Goal: Information Seeking & Learning: Find specific page/section

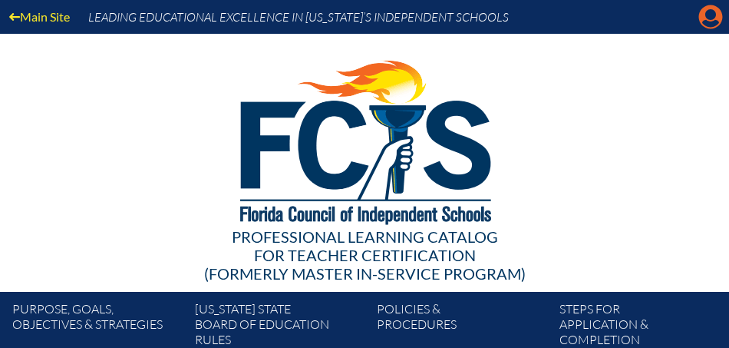
click at [707, 14] on icon "Manage account" at bounding box center [711, 17] width 25 height 25
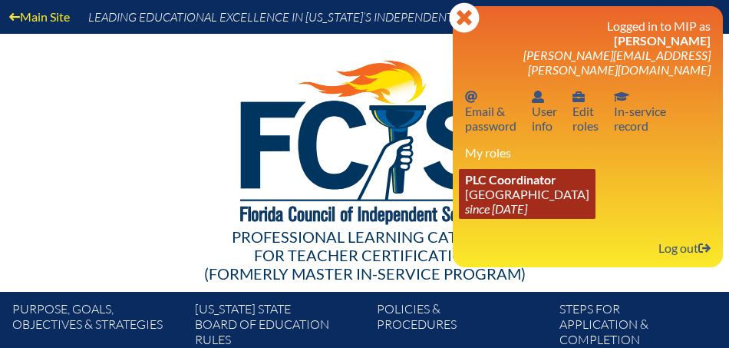
click at [527, 174] on link "PLC Coordinator Saint Andrew’s School since 2008 Aug 1" at bounding box center [527, 194] width 137 height 50
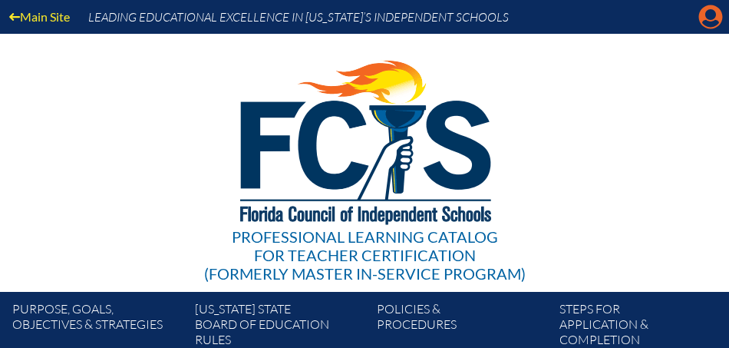
click at [708, 22] on icon "Manage account" at bounding box center [711, 17] width 25 height 25
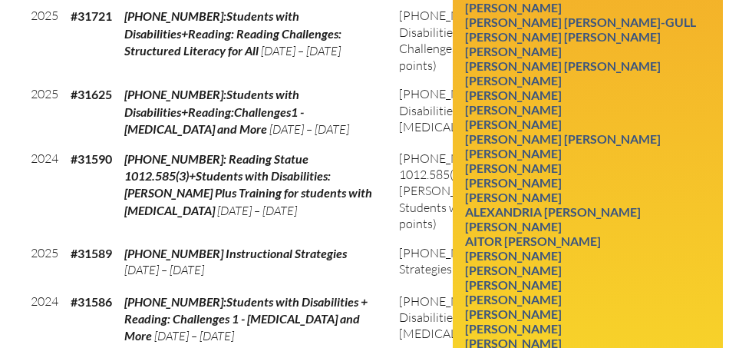
scroll to position [1183, 0]
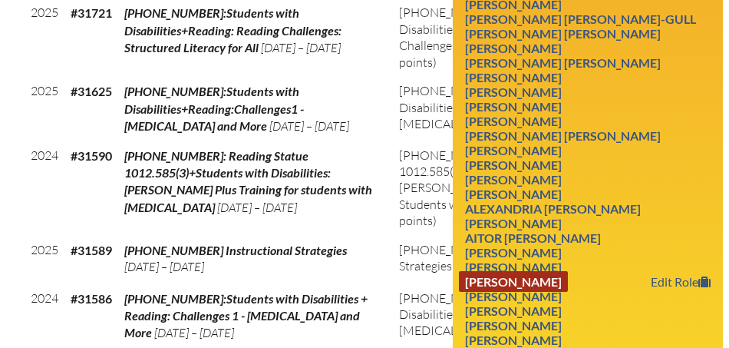
click at [568, 271] on link "Michael William Ross" at bounding box center [513, 281] width 109 height 21
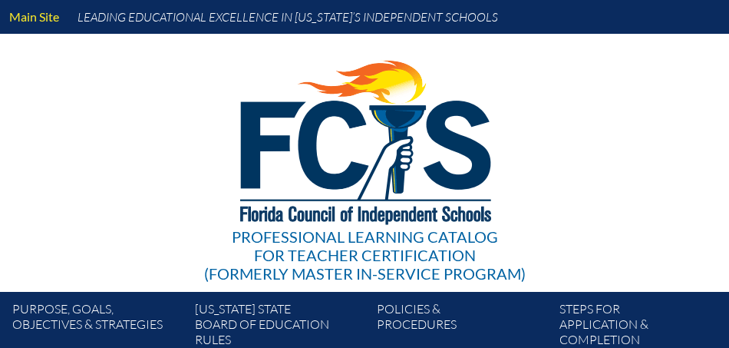
click at [587, 252] on div "Professional Learning Catalog for Teacher Certification (formerly Master In-ser…" at bounding box center [364, 163] width 729 height 258
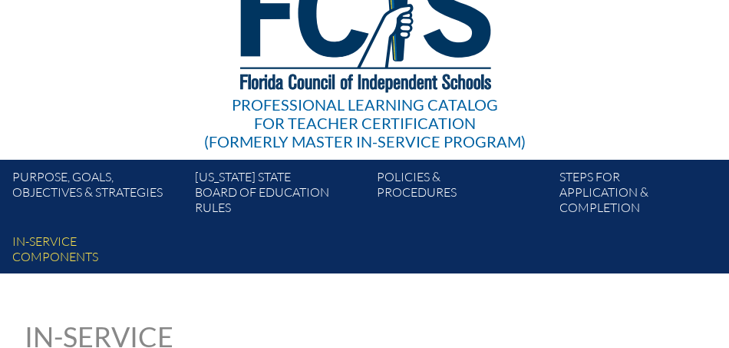
scroll to position [114, 0]
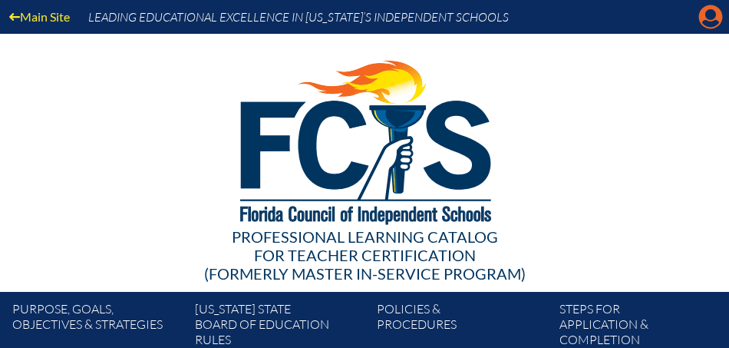
click at [710, 18] on icon "Manage account" at bounding box center [711, 17] width 25 height 25
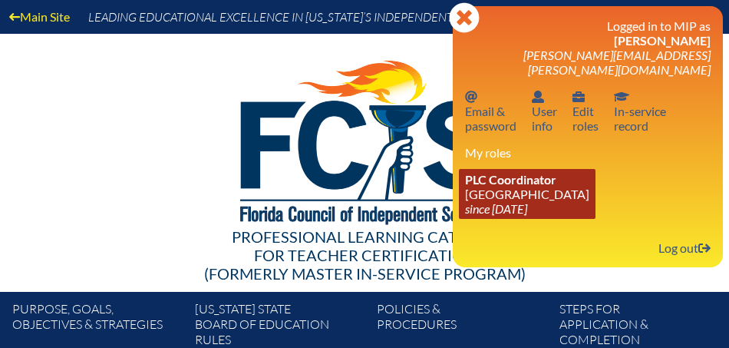
click at [524, 175] on link "PLC Coordinator [GEOGRAPHIC_DATA] since [DATE]" at bounding box center [527, 194] width 137 height 50
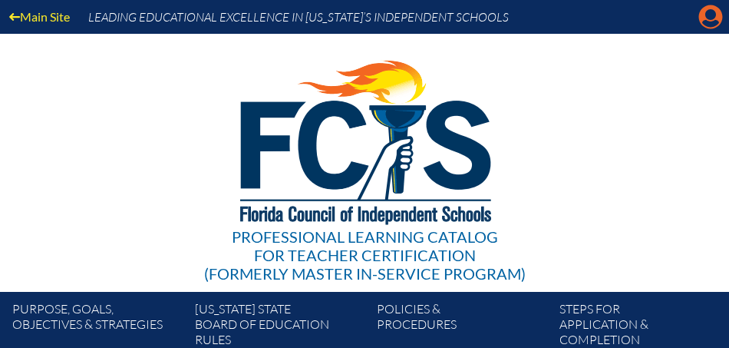
click at [713, 19] on icon "Manage account" at bounding box center [711, 17] width 25 height 25
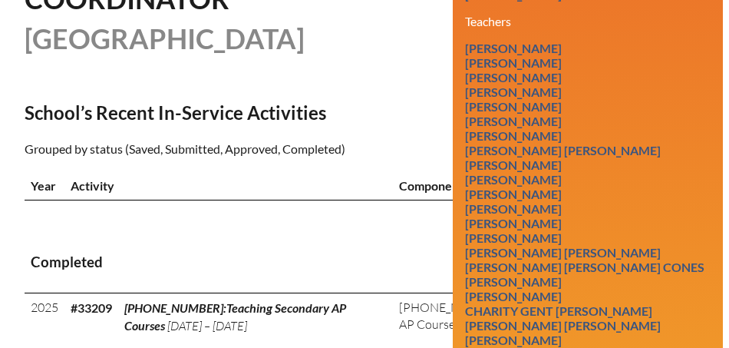
scroll to position [498, 0]
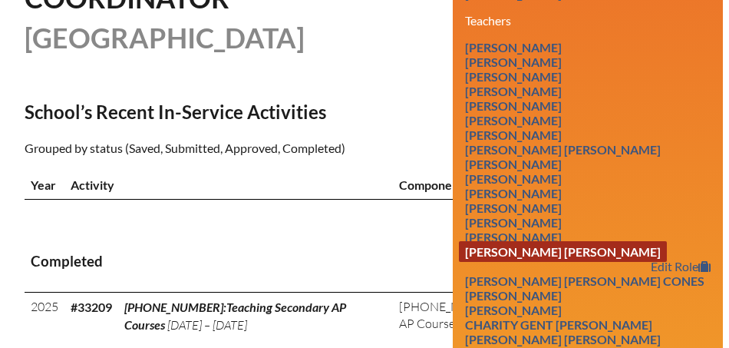
click at [597, 241] on link "Michael Patrick Collins" at bounding box center [563, 251] width 208 height 21
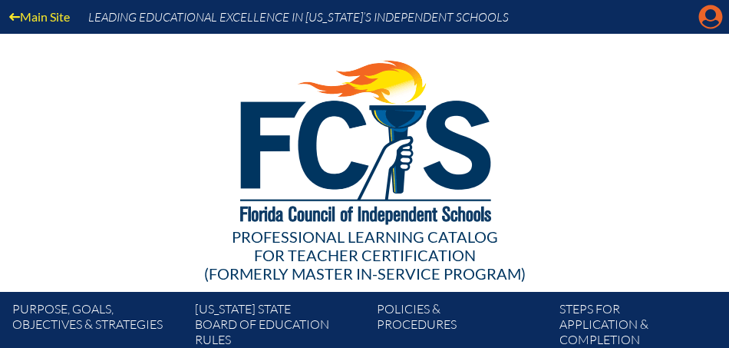
click at [706, 23] on icon "Manage account" at bounding box center [711, 17] width 25 height 25
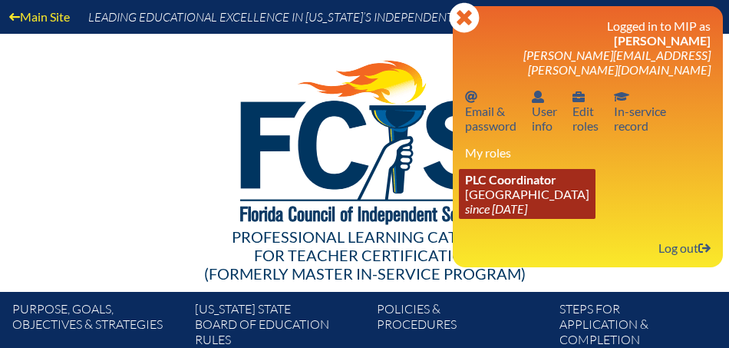
click at [524, 201] on icon "since [DATE]" at bounding box center [496, 208] width 62 height 15
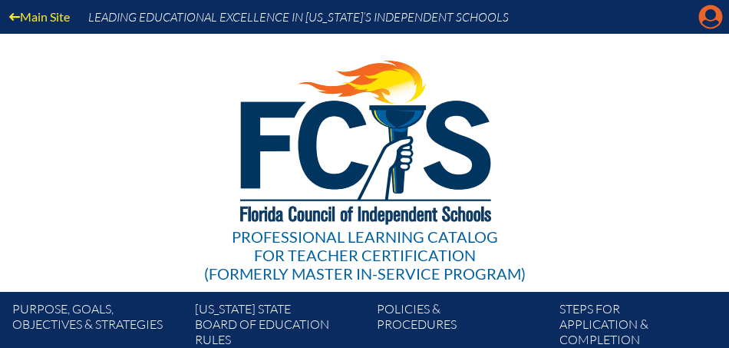
click at [712, 10] on icon "Manage account" at bounding box center [711, 17] width 25 height 25
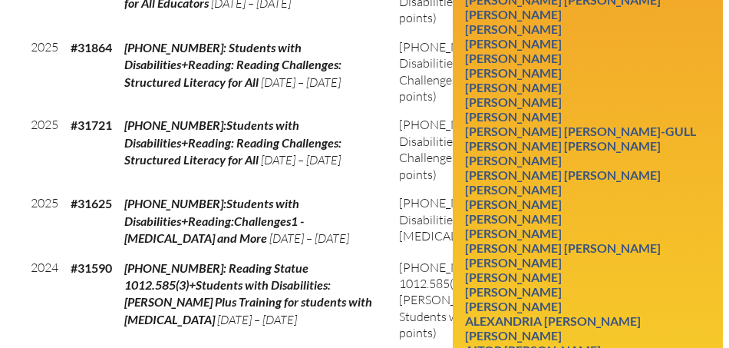
scroll to position [1074, 0]
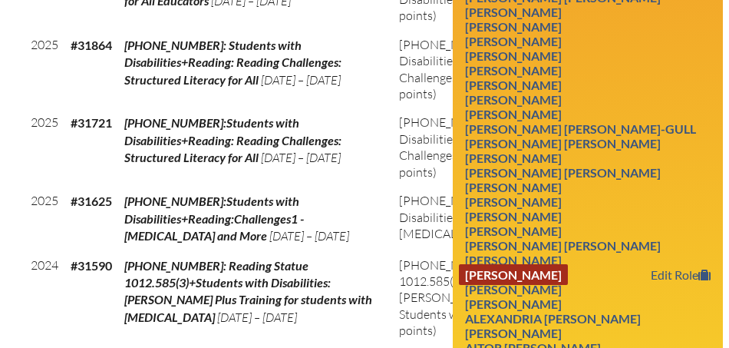
click at [554, 264] on link "Alexander Phoundoulakis" at bounding box center [513, 274] width 109 height 21
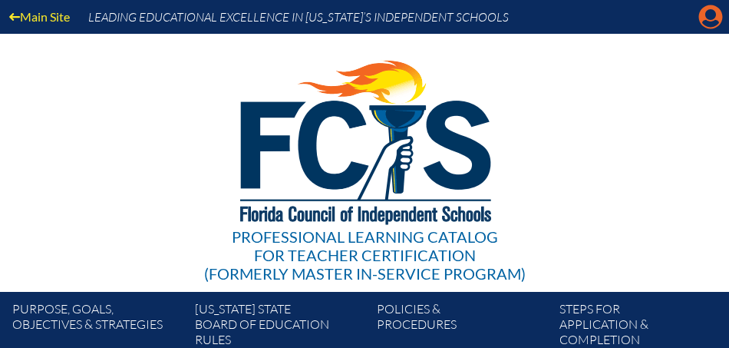
click at [710, 19] on icon "Manage account" at bounding box center [711, 17] width 25 height 25
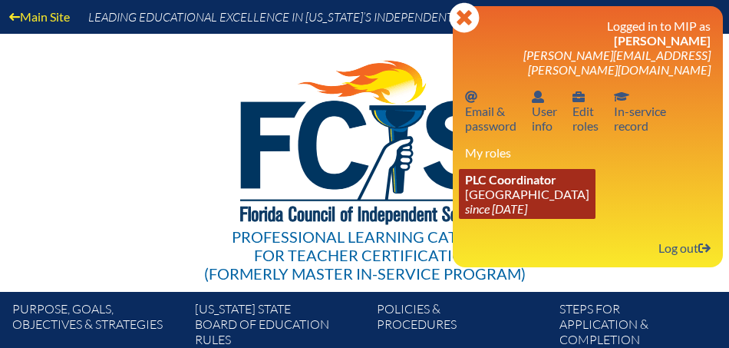
click at [511, 201] on icon "since [DATE]" at bounding box center [496, 208] width 62 height 15
click at [512, 181] on link "PLC Coordinator Saint Andrew’s School since 2008 Aug 1" at bounding box center [527, 194] width 137 height 50
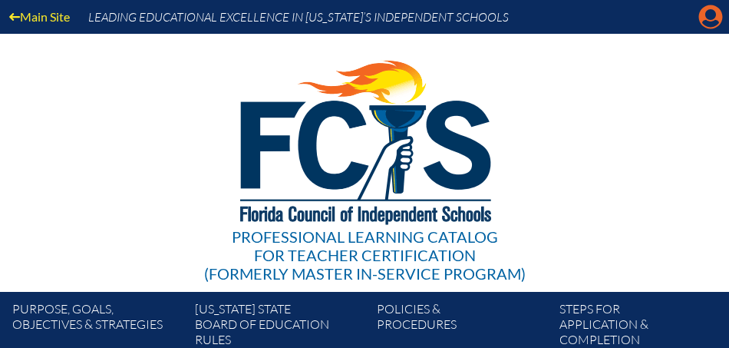
click at [710, 16] on icon "Manage account" at bounding box center [711, 17] width 25 height 25
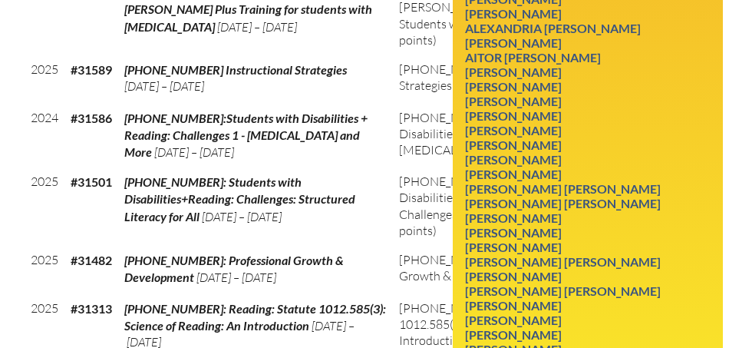
scroll to position [1367, 0]
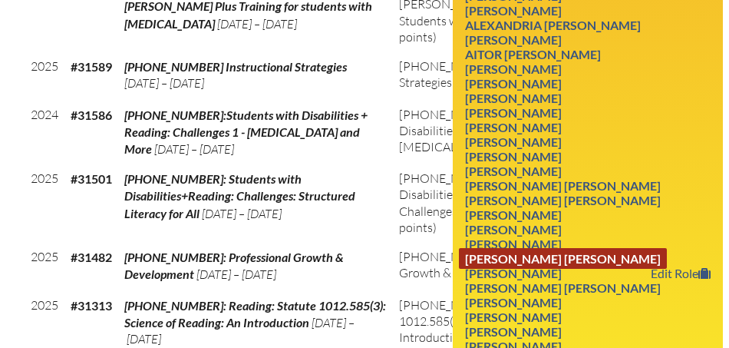
click at [575, 248] on link "Lisa Michelle Stern" at bounding box center [563, 258] width 208 height 21
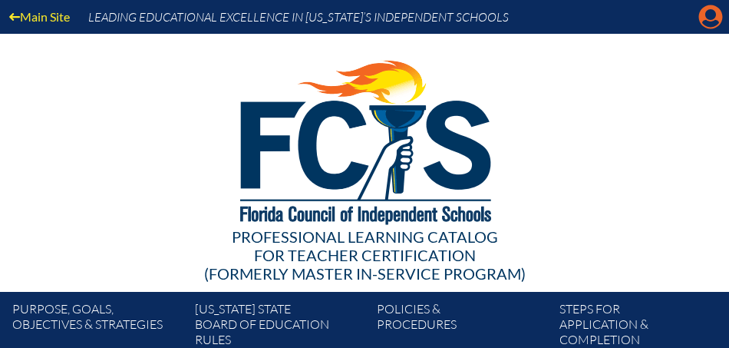
click at [711, 16] on icon "Manage account" at bounding box center [711, 17] width 25 height 25
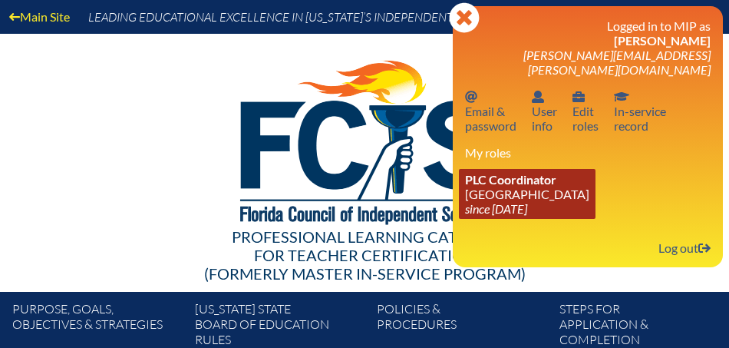
click at [512, 174] on link "PLC Coordinator [GEOGRAPHIC_DATA] since [DATE]" at bounding box center [527, 194] width 137 height 50
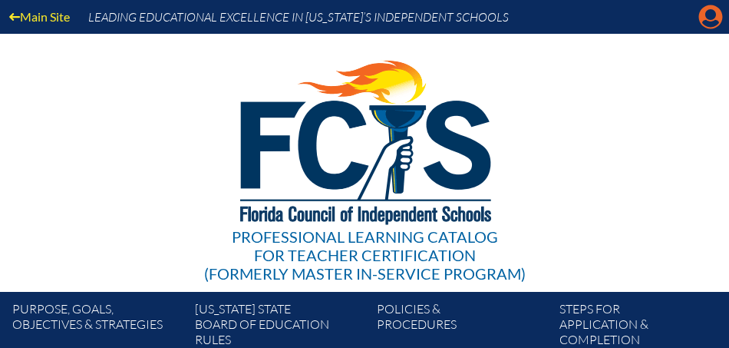
click at [713, 20] on icon at bounding box center [712, 17] width 24 height 24
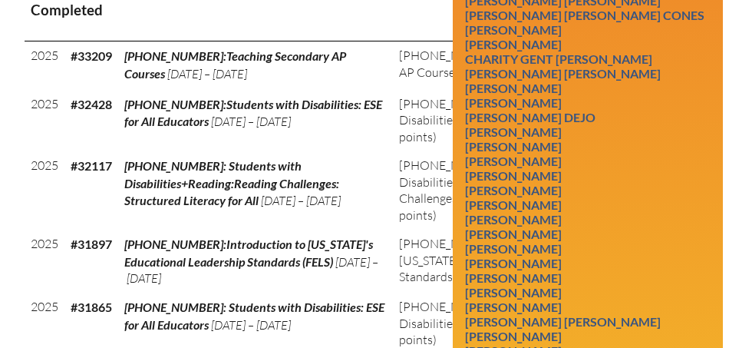
scroll to position [754, 0]
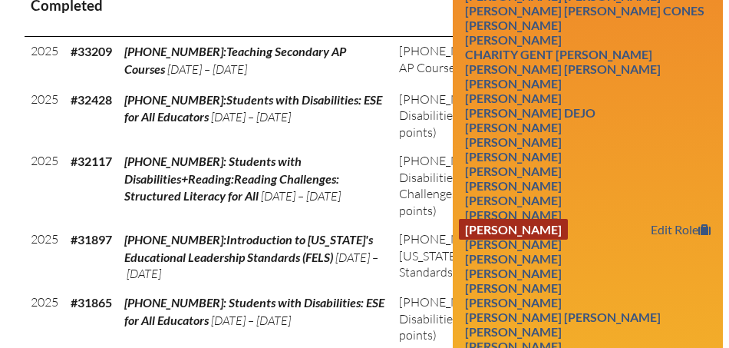
click at [540, 219] on link "[PERSON_NAME]" at bounding box center [513, 229] width 109 height 21
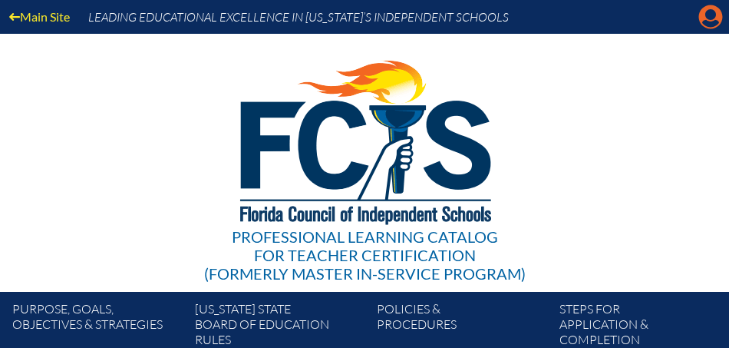
click at [719, 17] on icon at bounding box center [712, 17] width 24 height 24
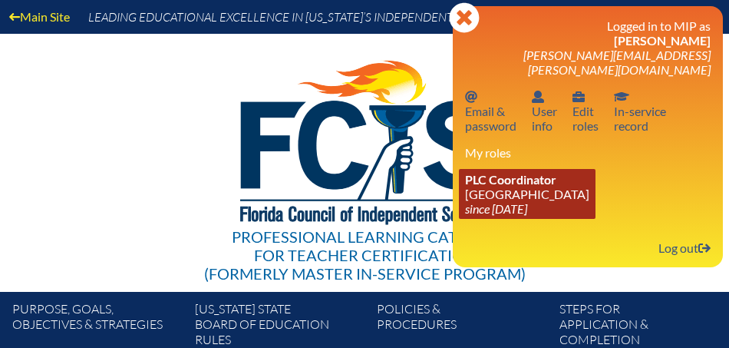
click at [520, 177] on link "PLC Coordinator [GEOGRAPHIC_DATA] since [DATE]" at bounding box center [527, 194] width 137 height 50
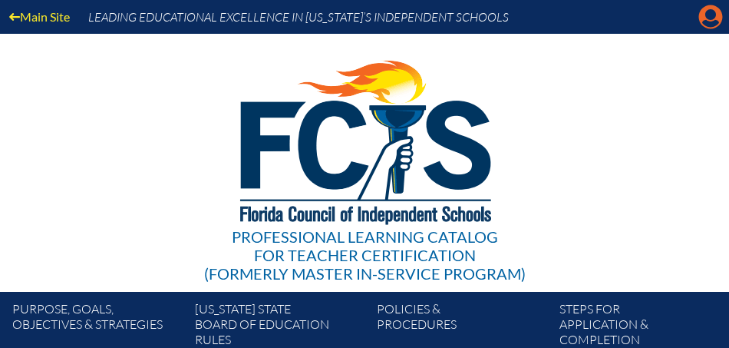
click at [706, 15] on icon "Manage account" at bounding box center [711, 17] width 25 height 25
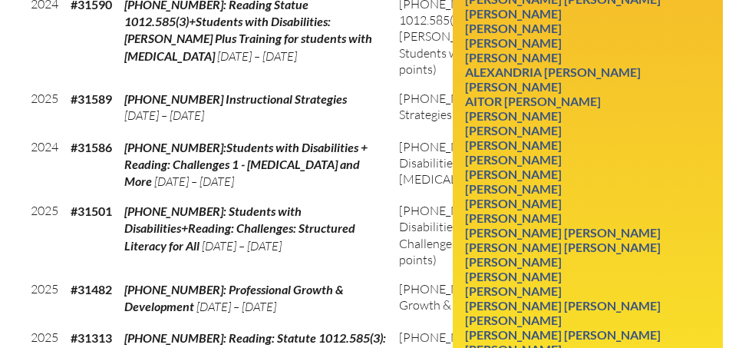
scroll to position [1336, 0]
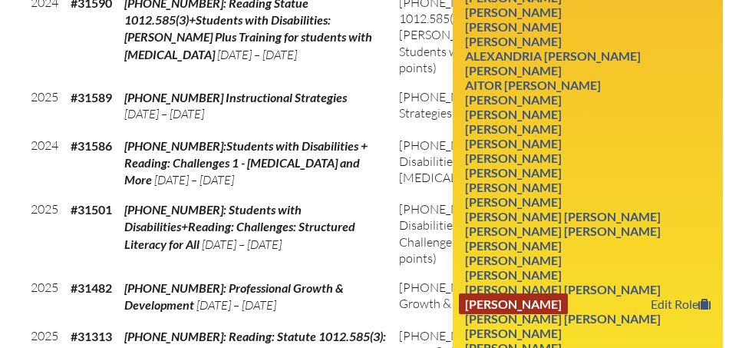
click at [554, 293] on link "[PERSON_NAME]" at bounding box center [513, 303] width 109 height 21
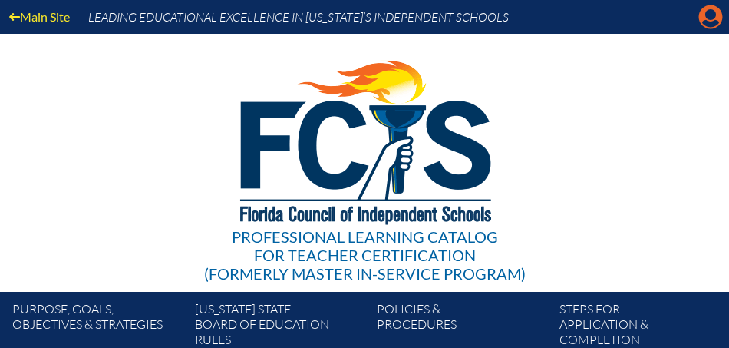
click at [708, 18] on icon "Manage account" at bounding box center [711, 17] width 25 height 25
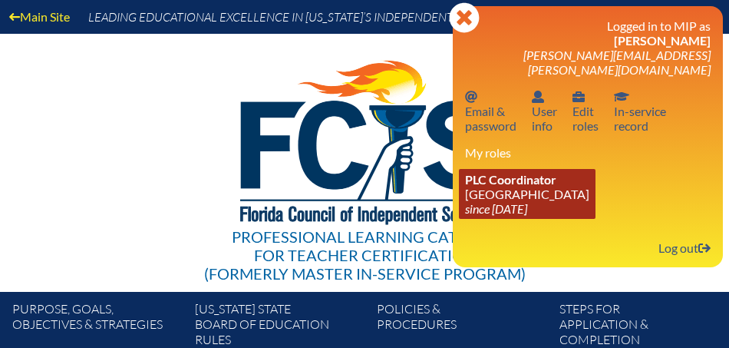
click at [538, 172] on span "PLC Coordinator" at bounding box center [510, 179] width 91 height 15
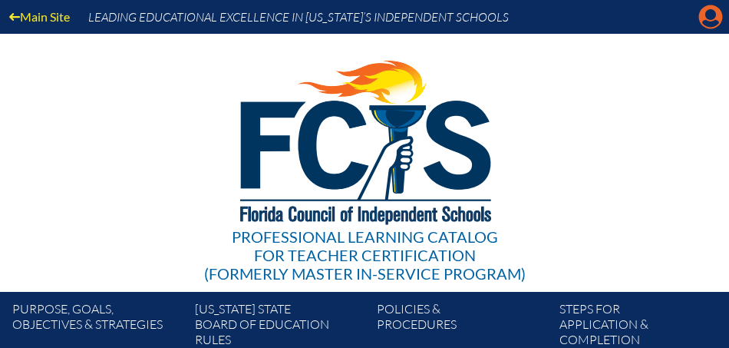
click at [709, 18] on icon "Manage account" at bounding box center [711, 17] width 25 height 25
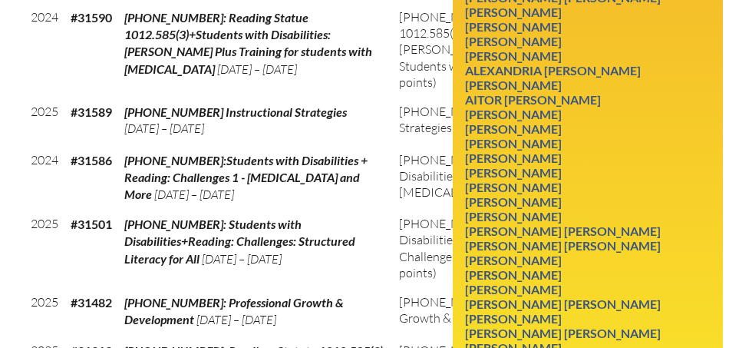
scroll to position [1327, 0]
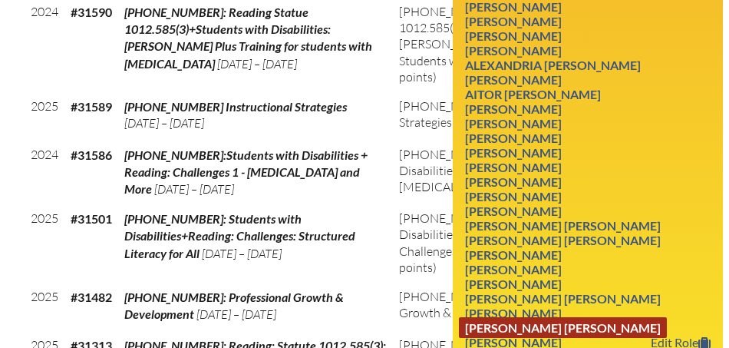
click at [574, 317] on link "[PERSON_NAME] [PERSON_NAME]" at bounding box center [563, 327] width 208 height 21
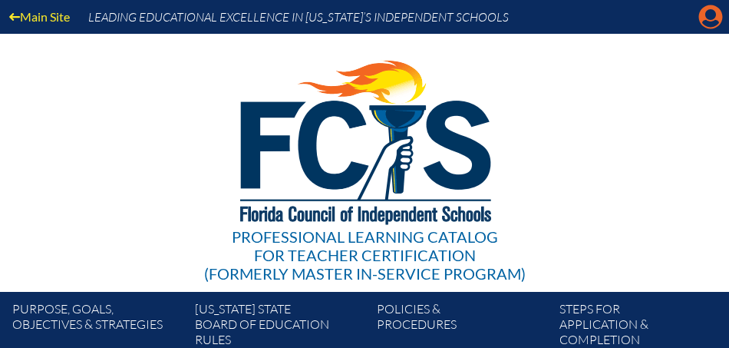
click at [709, 17] on icon "Manage account" at bounding box center [711, 17] width 25 height 25
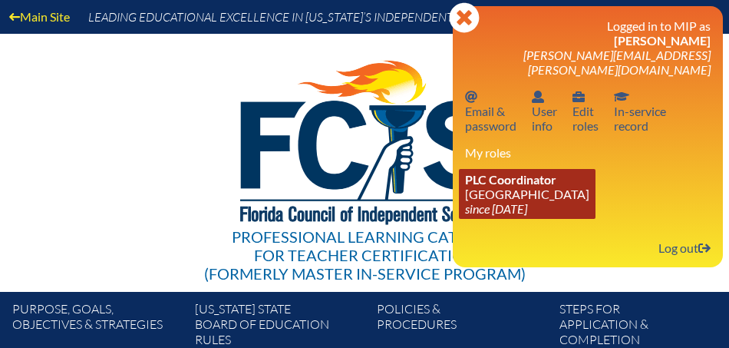
click at [518, 181] on link "PLC Coordinator Saint Andrew’s School since 2008 Aug 1" at bounding box center [527, 194] width 137 height 50
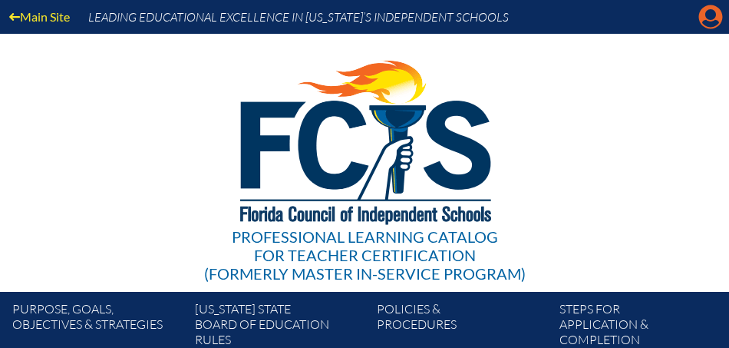
click at [710, 18] on icon "Manage account" at bounding box center [711, 17] width 25 height 25
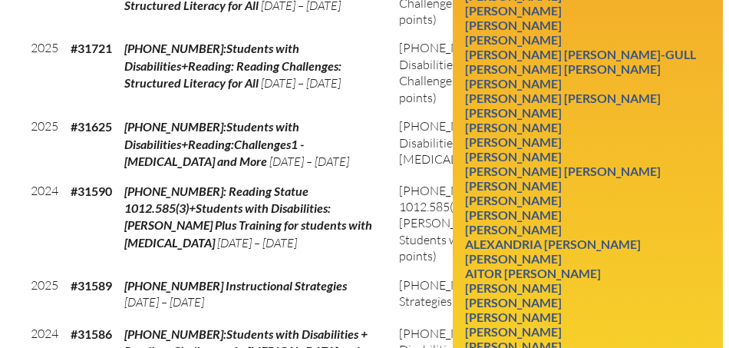
scroll to position [1136, 0]
